Goal: Transaction & Acquisition: Purchase product/service

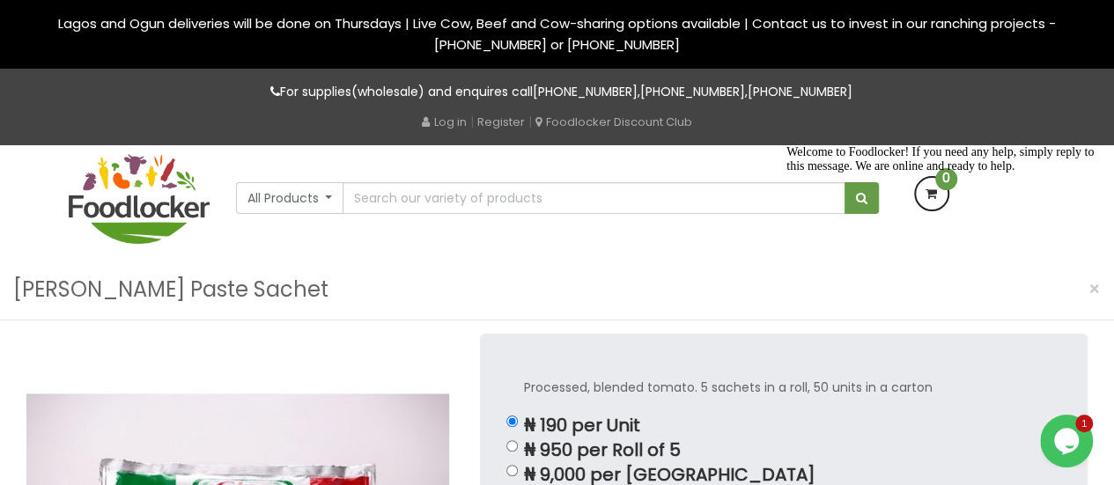
click at [787, 145] on icon "Chat attention grabber" at bounding box center [787, 145] width 0 height 0
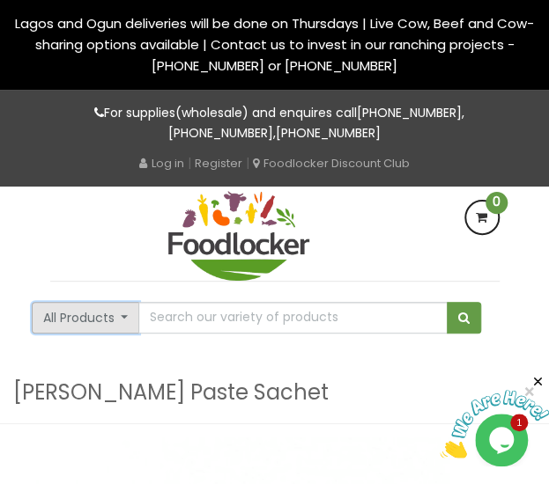
click at [127, 320] on button "All Products" at bounding box center [86, 318] width 108 height 32
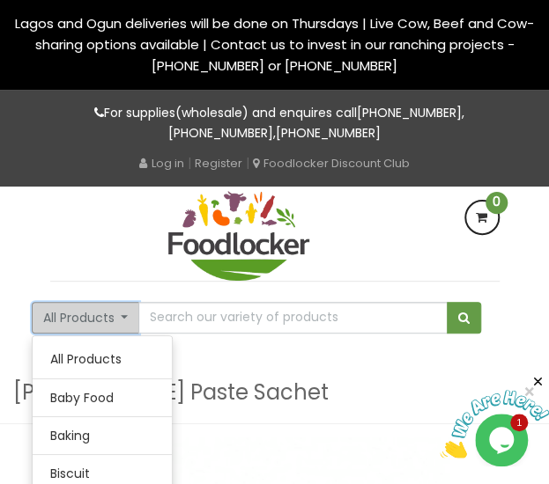
click at [127, 320] on button "All Products" at bounding box center [86, 318] width 108 height 32
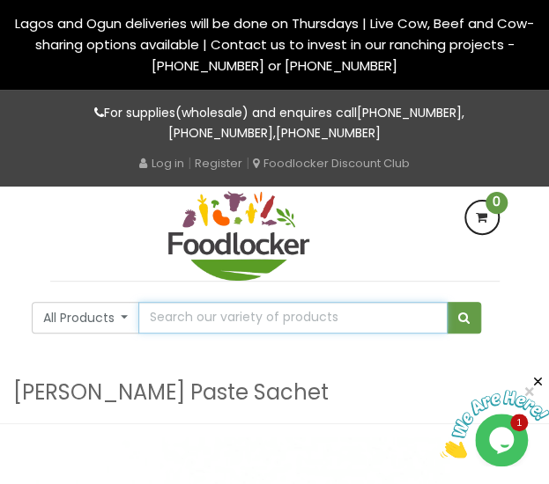
click at [162, 319] on input "text" at bounding box center [292, 318] width 308 height 32
type input "2.5 terra oil"
click at [447, 302] on button "submit" at bounding box center [464, 318] width 34 height 32
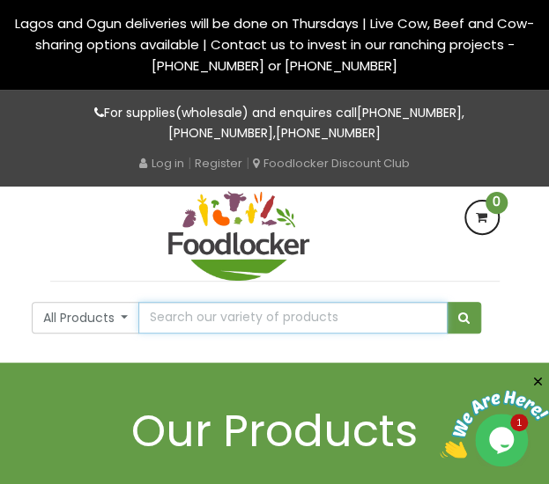
click at [350, 310] on input "text" at bounding box center [292, 318] width 308 height 32
click at [191, 320] on input "2.5 terra oil" at bounding box center [292, 318] width 308 height 32
type input "2.5 oil"
click at [447, 302] on button "submit" at bounding box center [464, 318] width 34 height 32
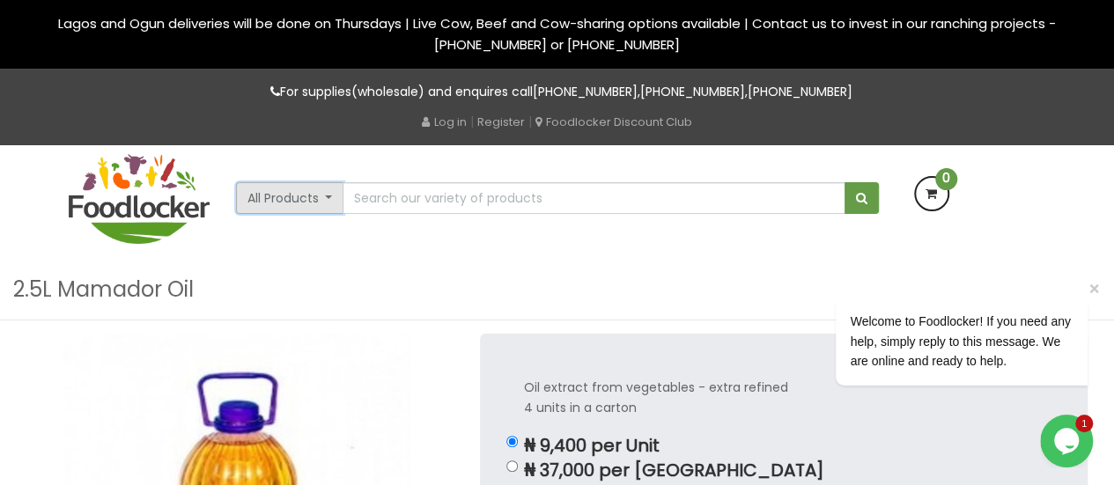
click at [322, 207] on button "All Products" at bounding box center [290, 198] width 108 height 32
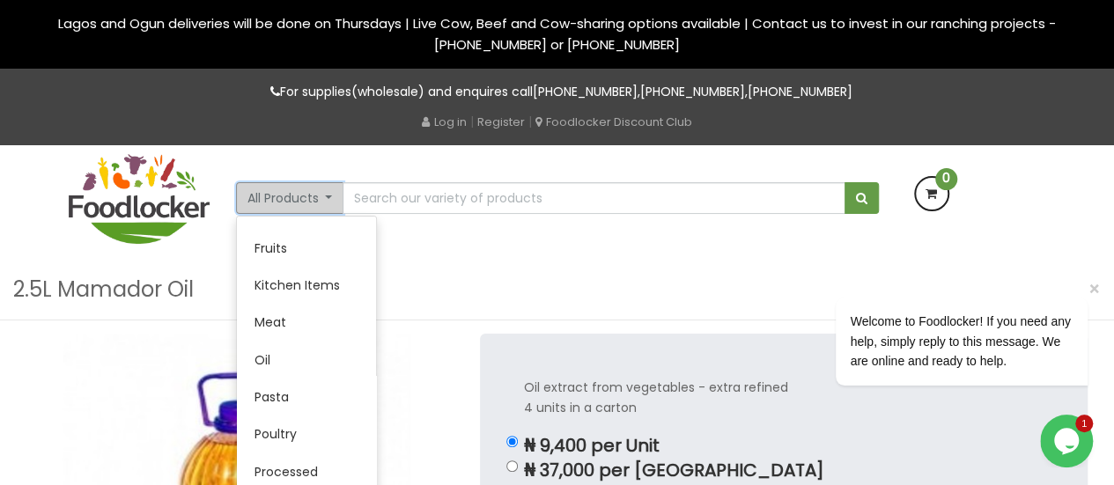
scroll to position [297, 0]
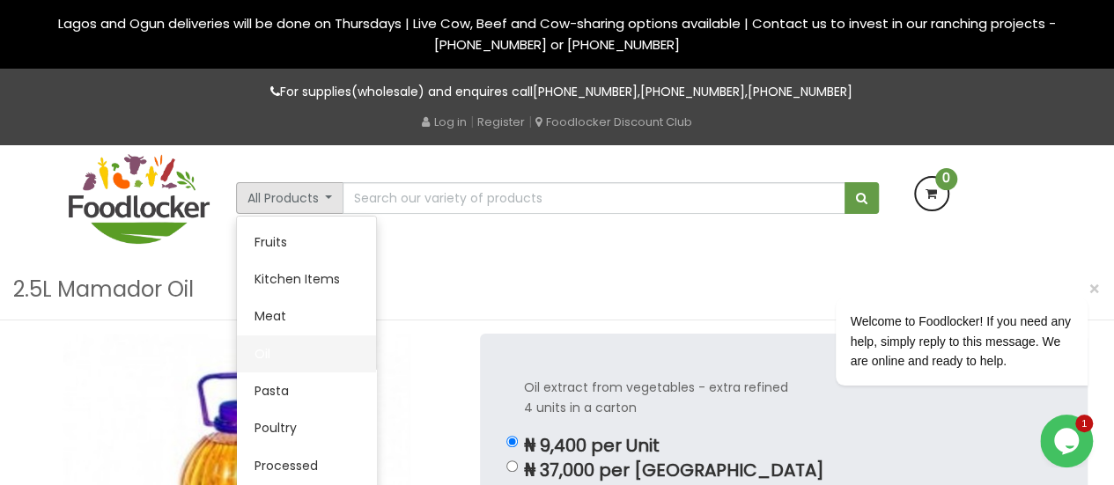
click at [277, 349] on link "Oil" at bounding box center [306, 354] width 139 height 37
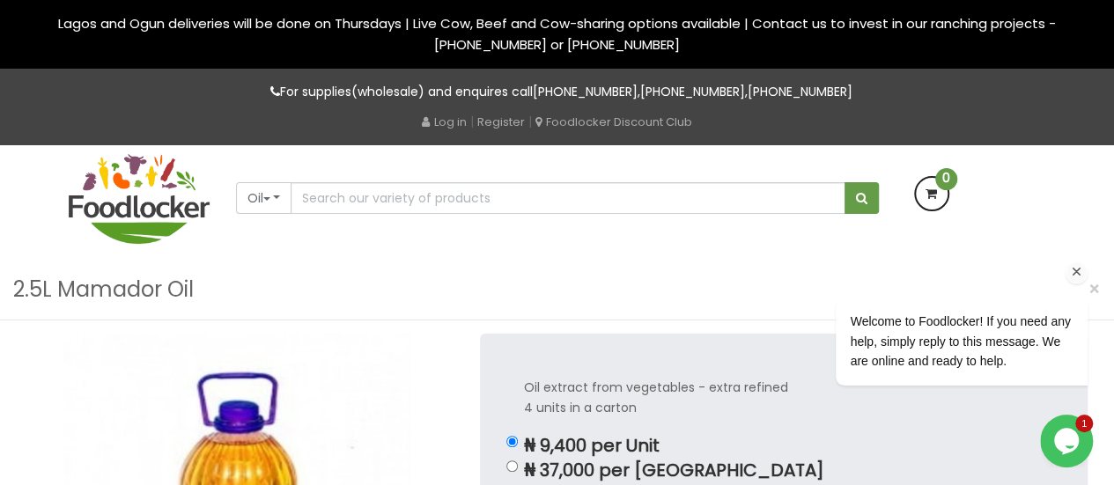
click at [1075, 271] on icon "Chat attention grabber" at bounding box center [1077, 272] width 16 height 16
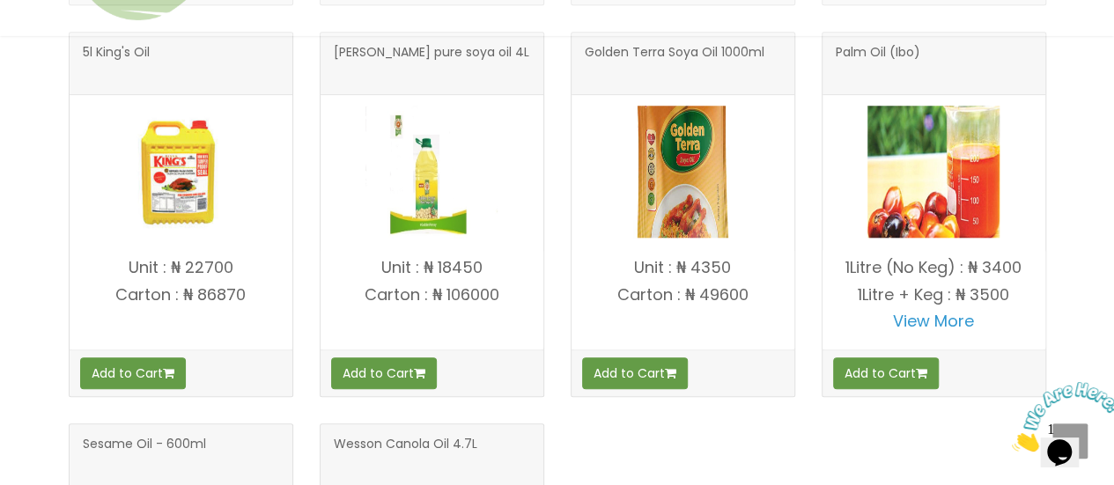
scroll to position [783, 0]
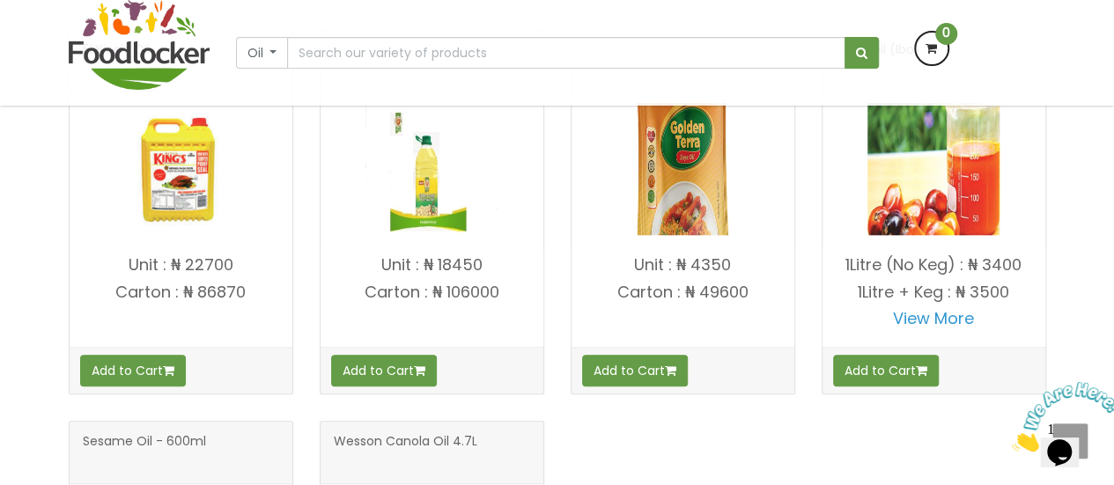
click at [455, 194] on img at bounding box center [432, 169] width 132 height 132
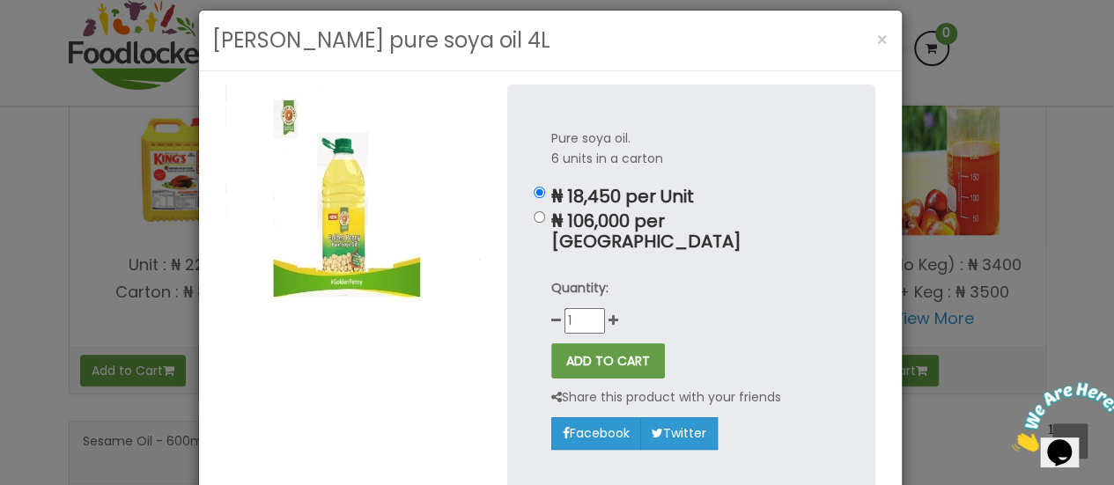
scroll to position [0, 0]
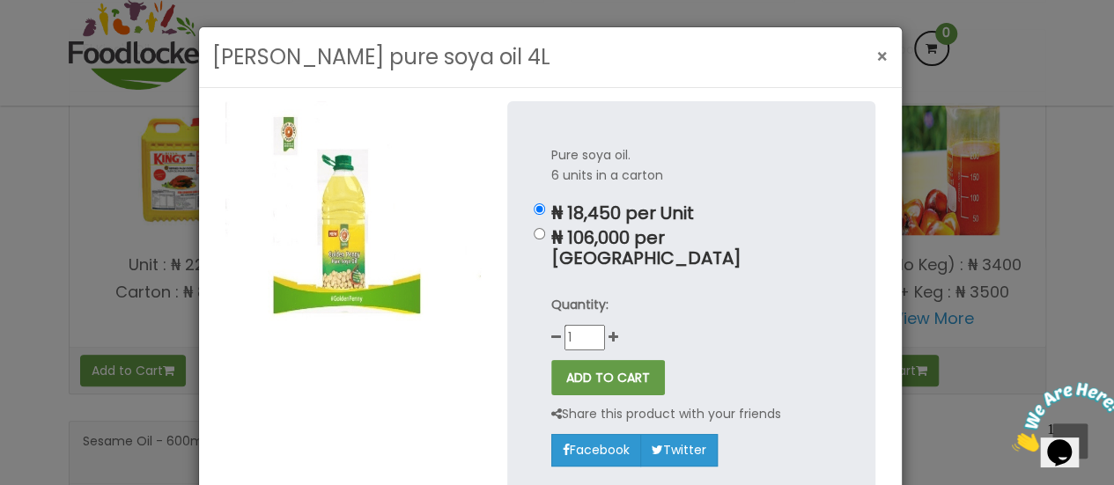
click at [877, 53] on span "×" at bounding box center [882, 57] width 12 height 26
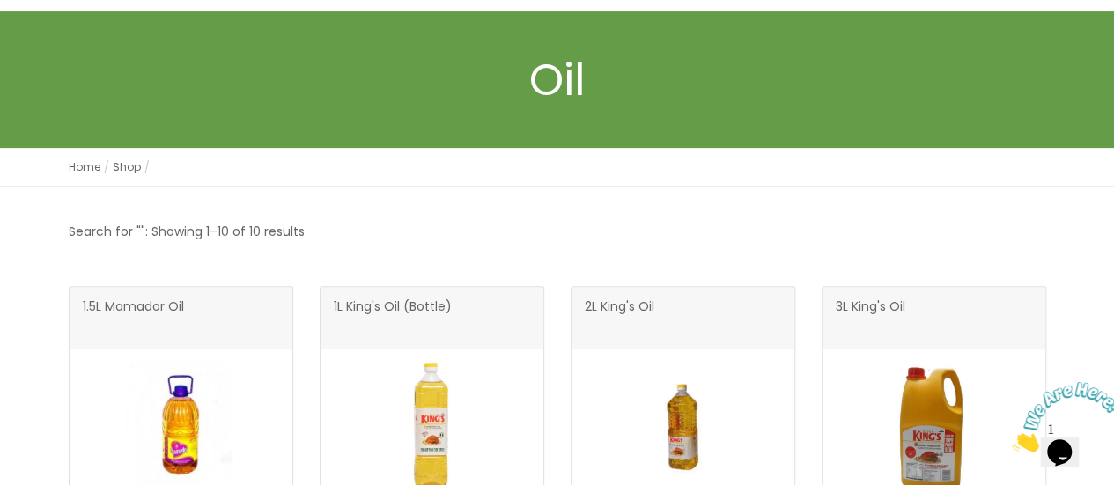
scroll to position [264, 0]
